Goal: Find specific page/section: Find specific page/section

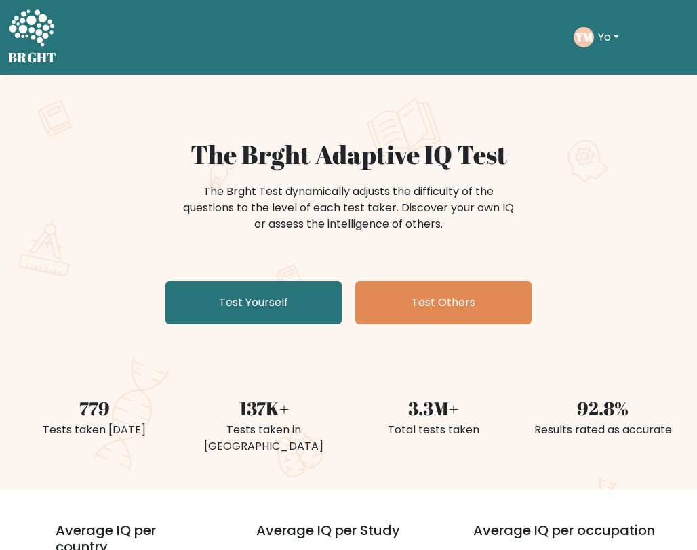
click at [528, 27] on div "YM Yo Dashboard Profile Settings Logout" at bounding box center [597, 37] width 49 height 20
click at [528, 34] on button "Yo" at bounding box center [608, 37] width 29 height 18
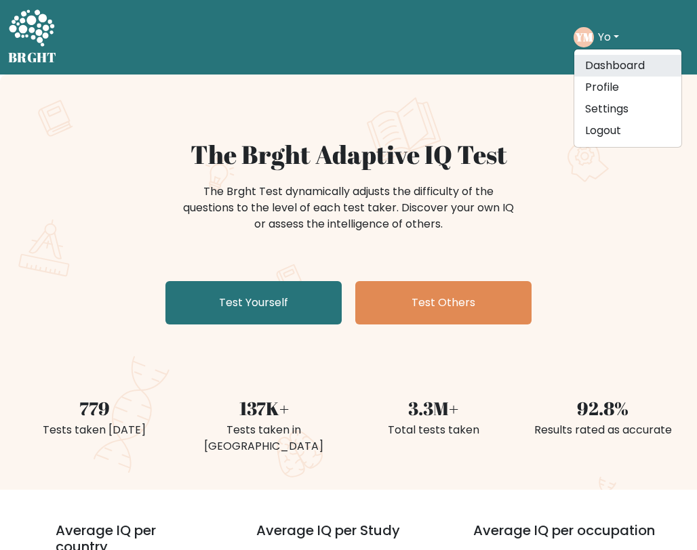
click at [528, 66] on link "Dashboard" at bounding box center [627, 66] width 107 height 22
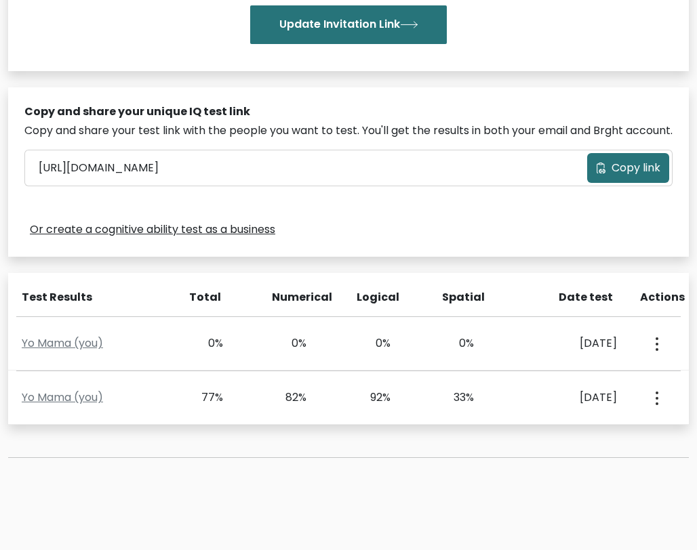
scroll to position [445, 0]
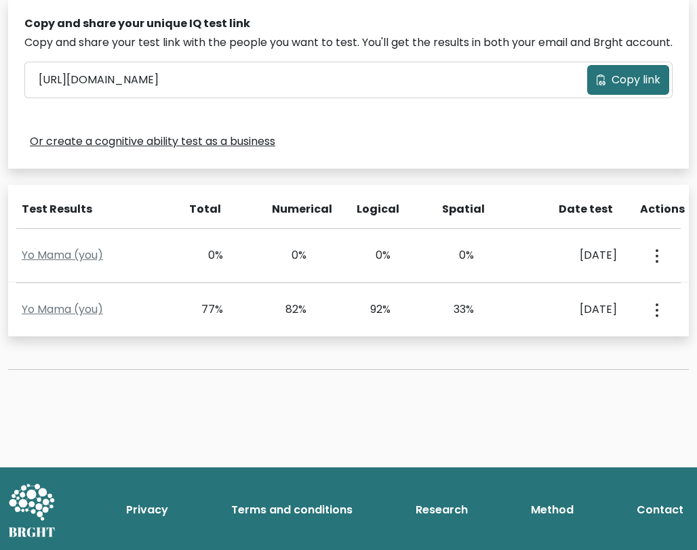
drag, startPoint x: 388, startPoint y: 308, endPoint x: 275, endPoint y: 347, distance: 119.6
click at [275, 347] on div "Test the IQ of other people 40 questions 30 minutes English Create your unique …" at bounding box center [348, 32] width 697 height 741
click at [274, 359] on div "Test the IQ of other people 40 questions 30 minutes English Create your unique …" at bounding box center [348, 32] width 697 height 741
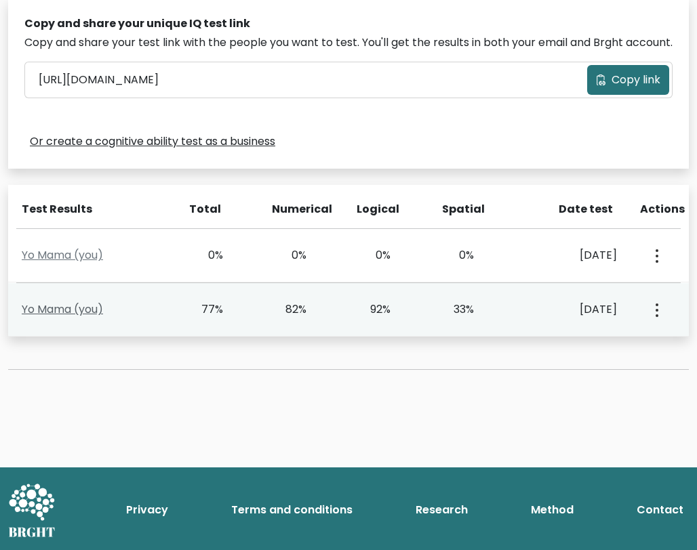
click at [61, 308] on link "Yo Mama (you)" at bounding box center [62, 310] width 81 height 16
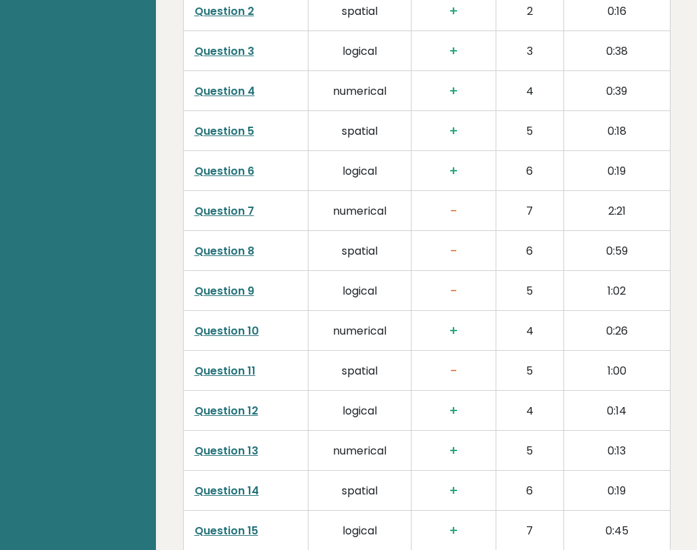
scroll to position [1805, 0]
